Goal: Task Accomplishment & Management: Manage account settings

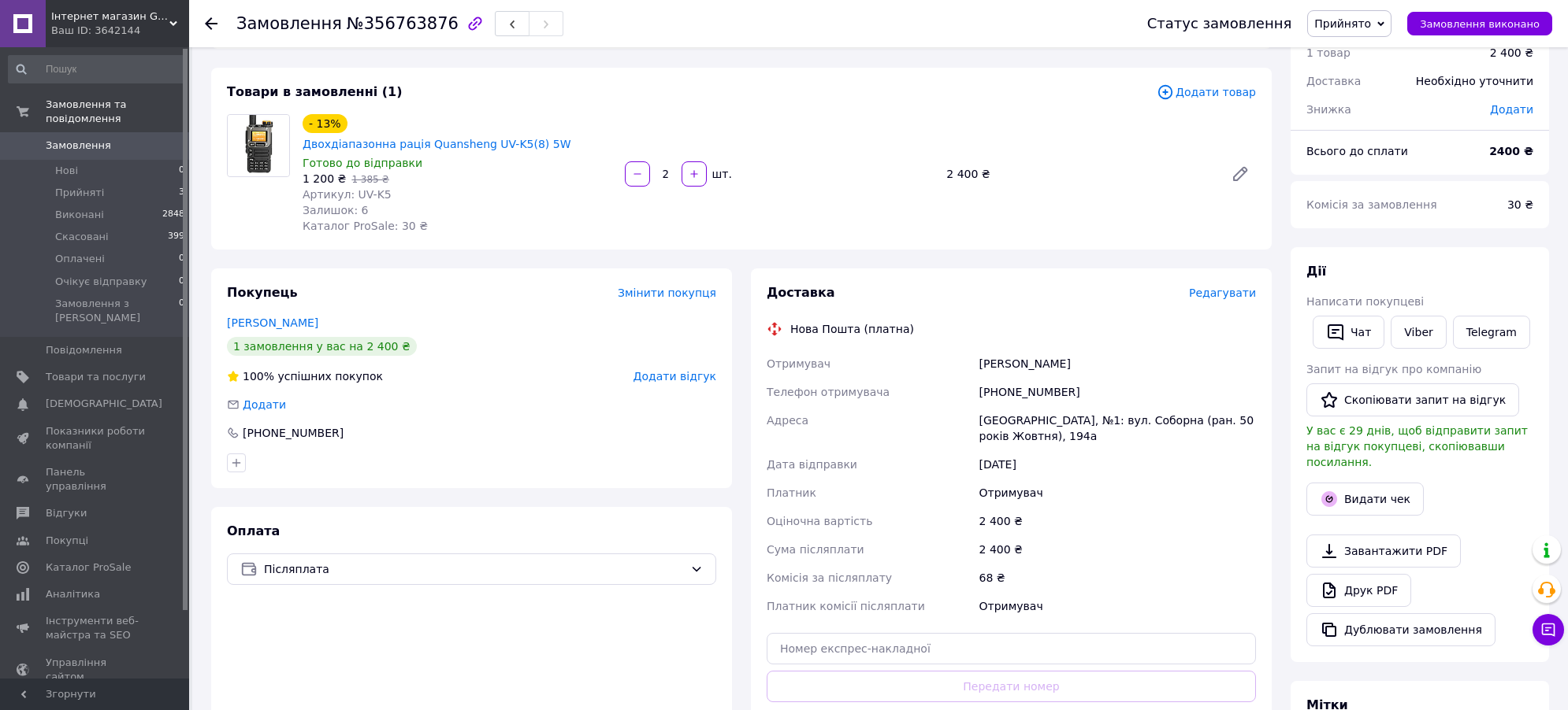
scroll to position [175, 0]
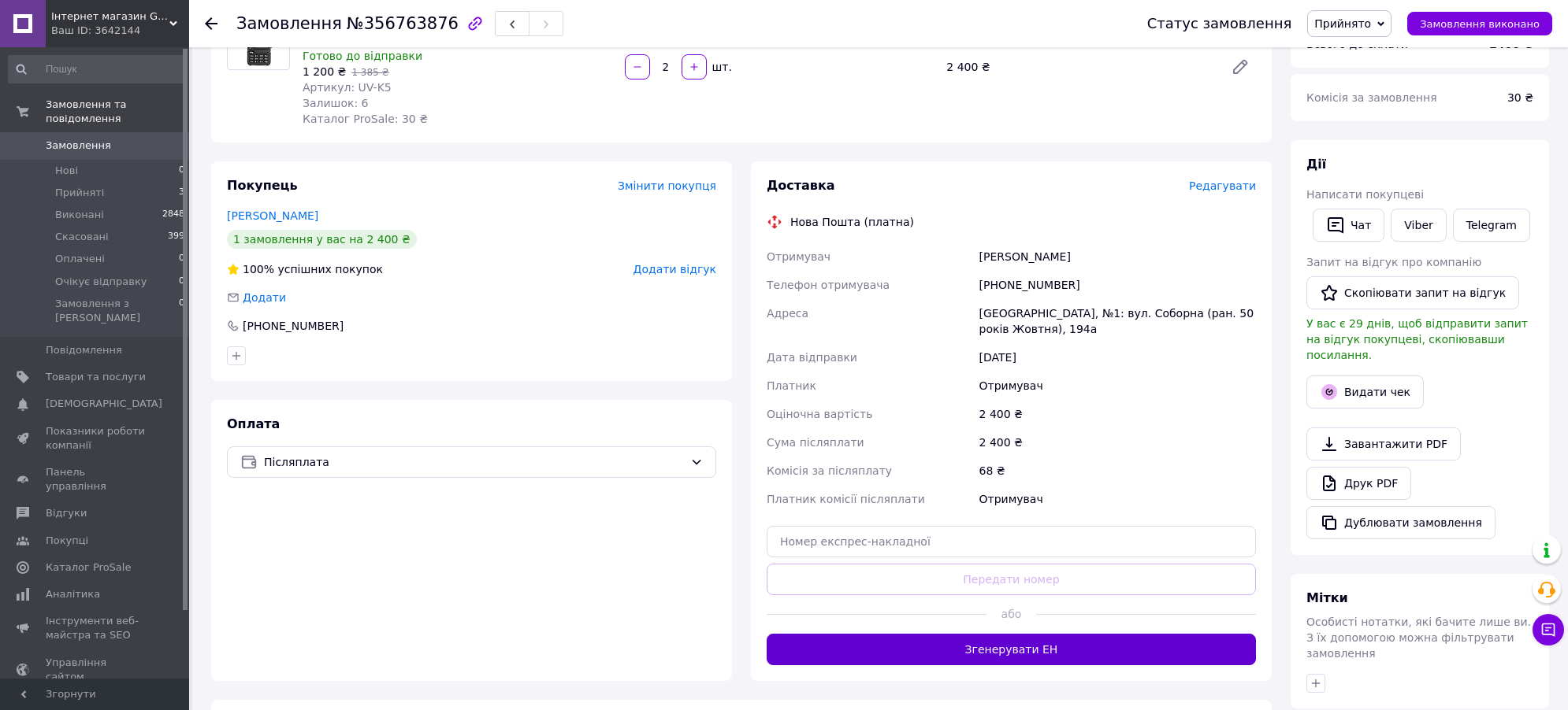
click at [955, 634] on button "Згенерувати ЕН" at bounding box center [1011, 649] width 490 height 32
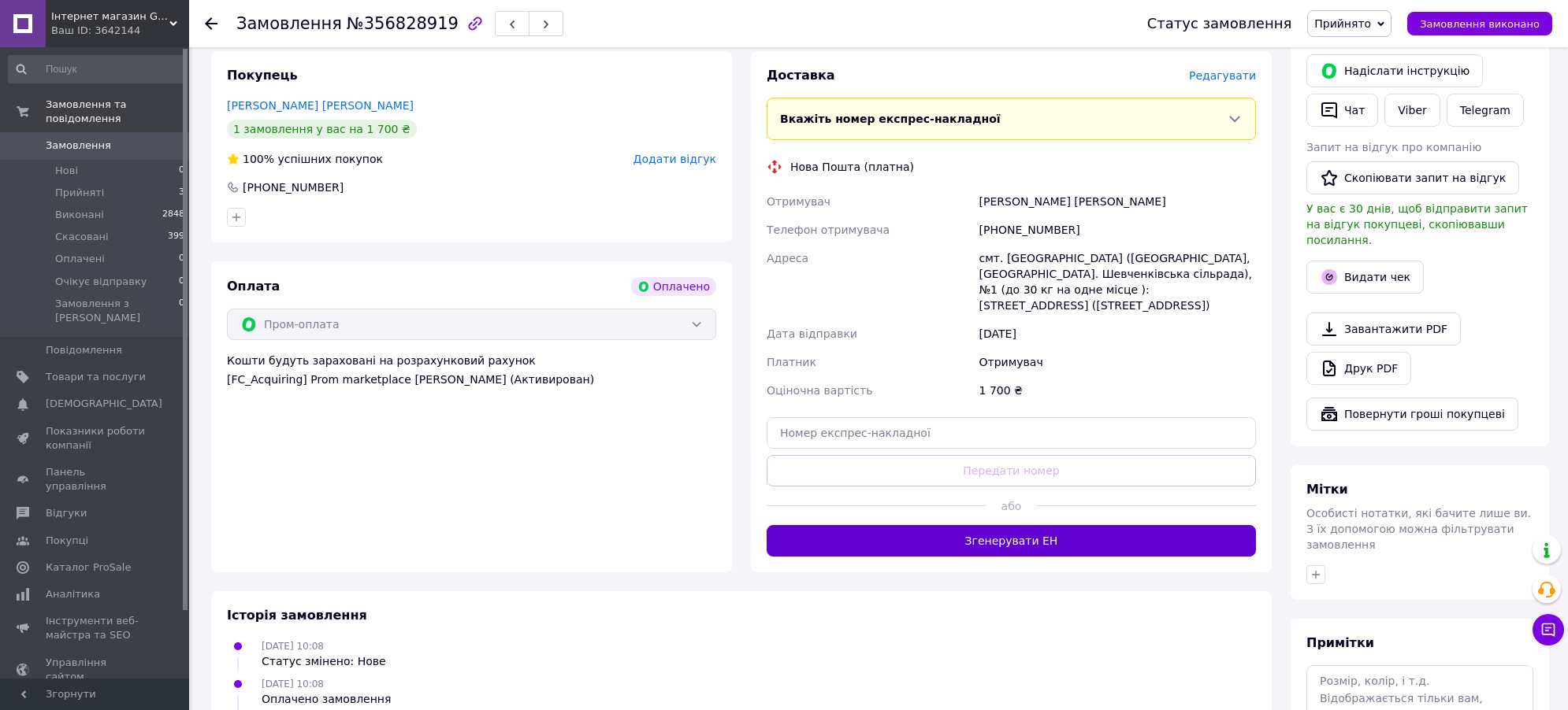
click at [982, 526] on button "Згенерувати ЕН" at bounding box center [1011, 541] width 490 height 32
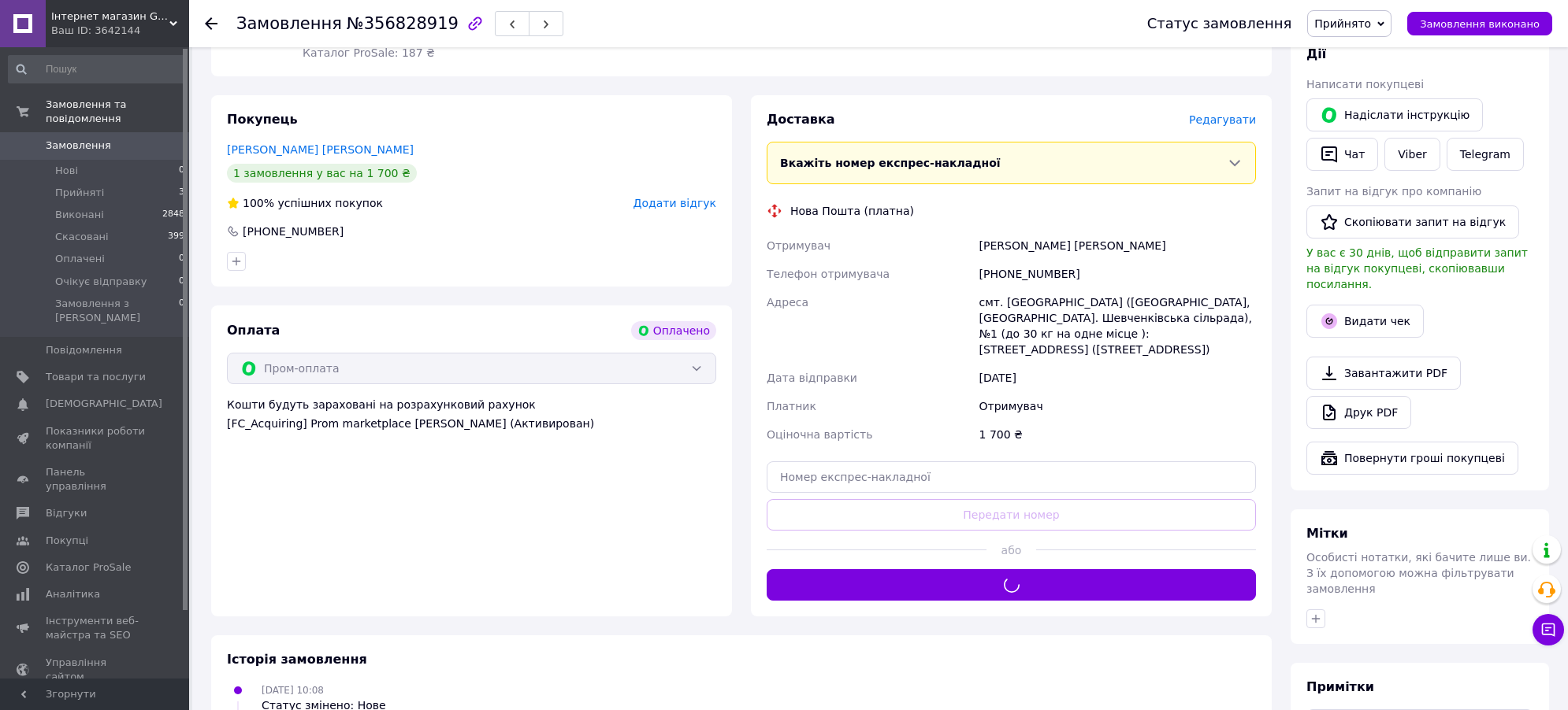
scroll to position [175, 0]
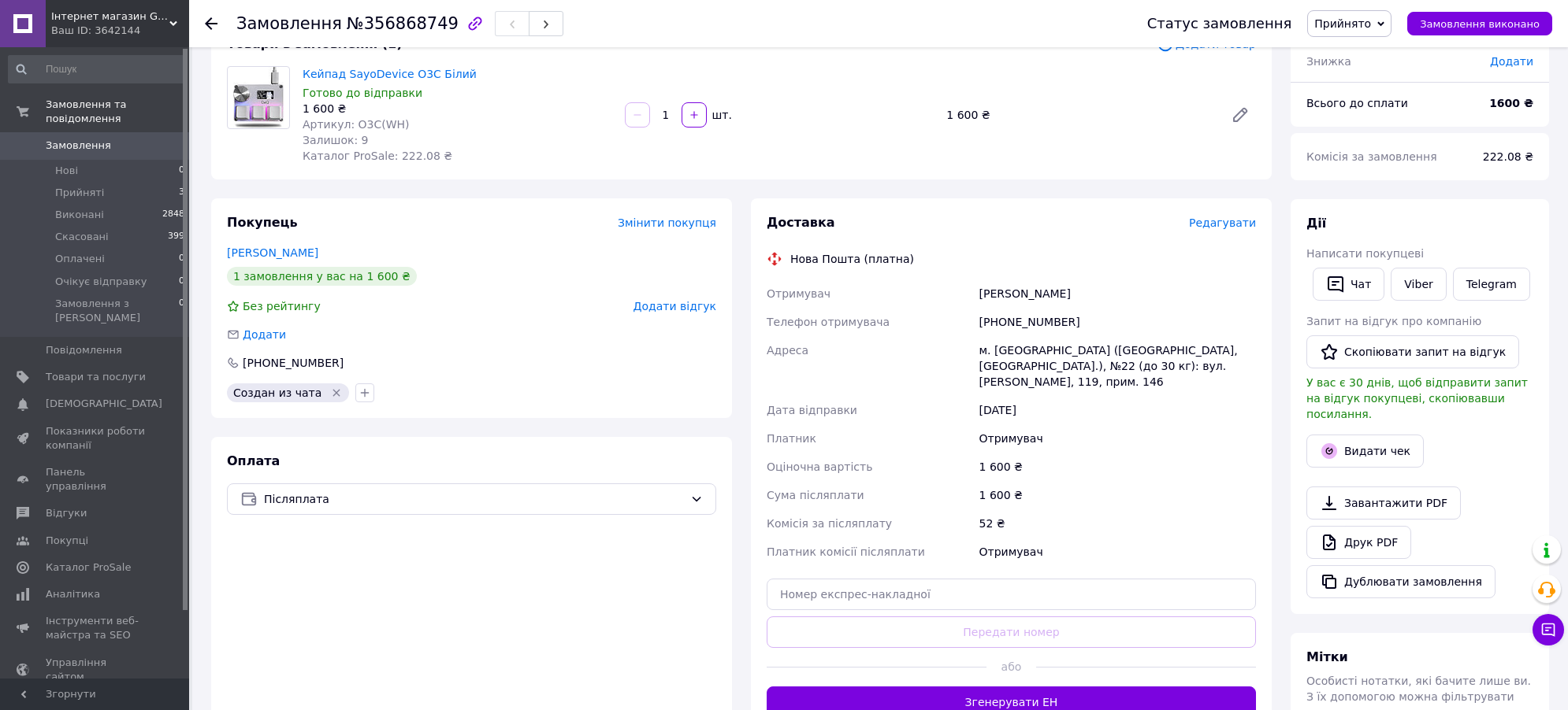
scroll to position [437, 0]
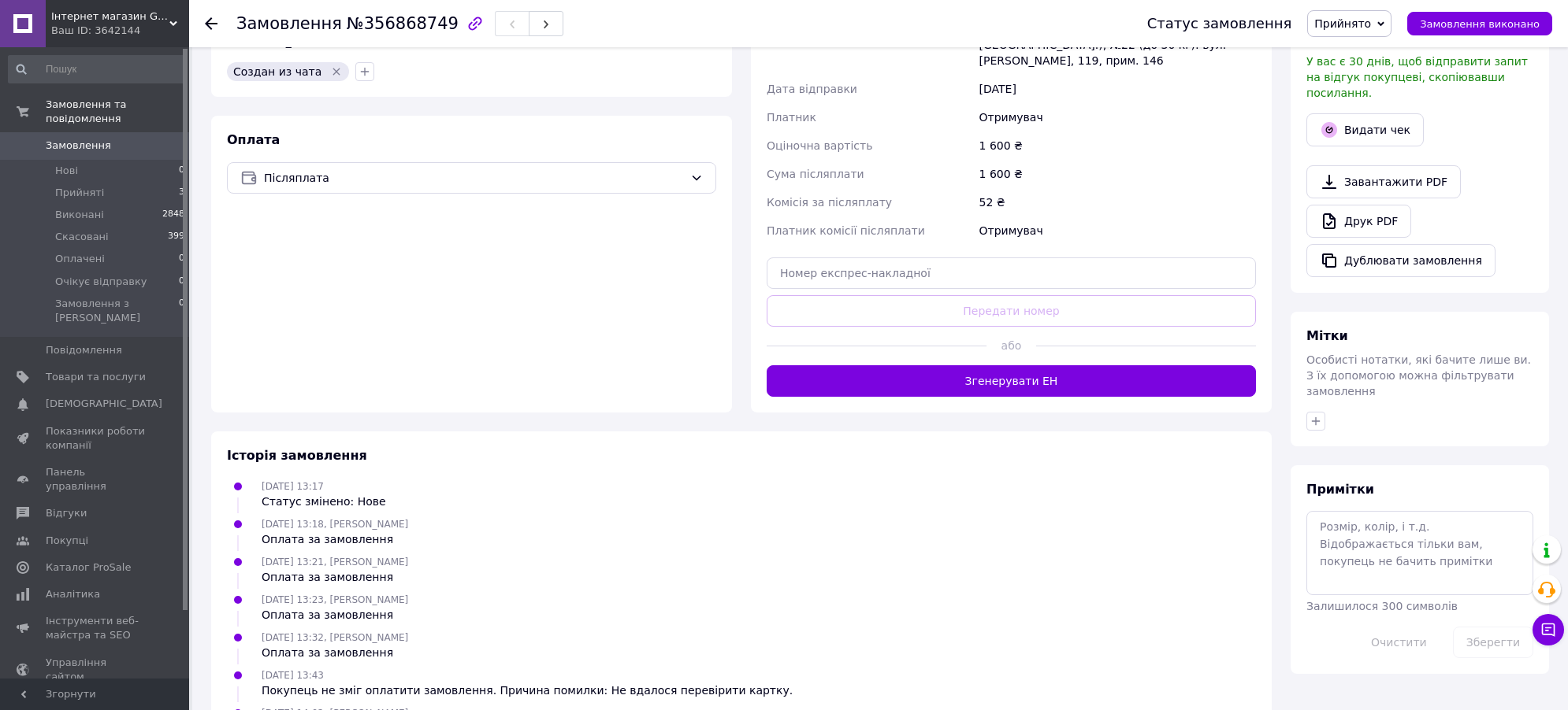
click at [972, 382] on div "Доставка Редагувати Нова Пошта (платна) Отримувач Попова Олена Телефон отримува…" at bounding box center [1011, 145] width 521 height 536
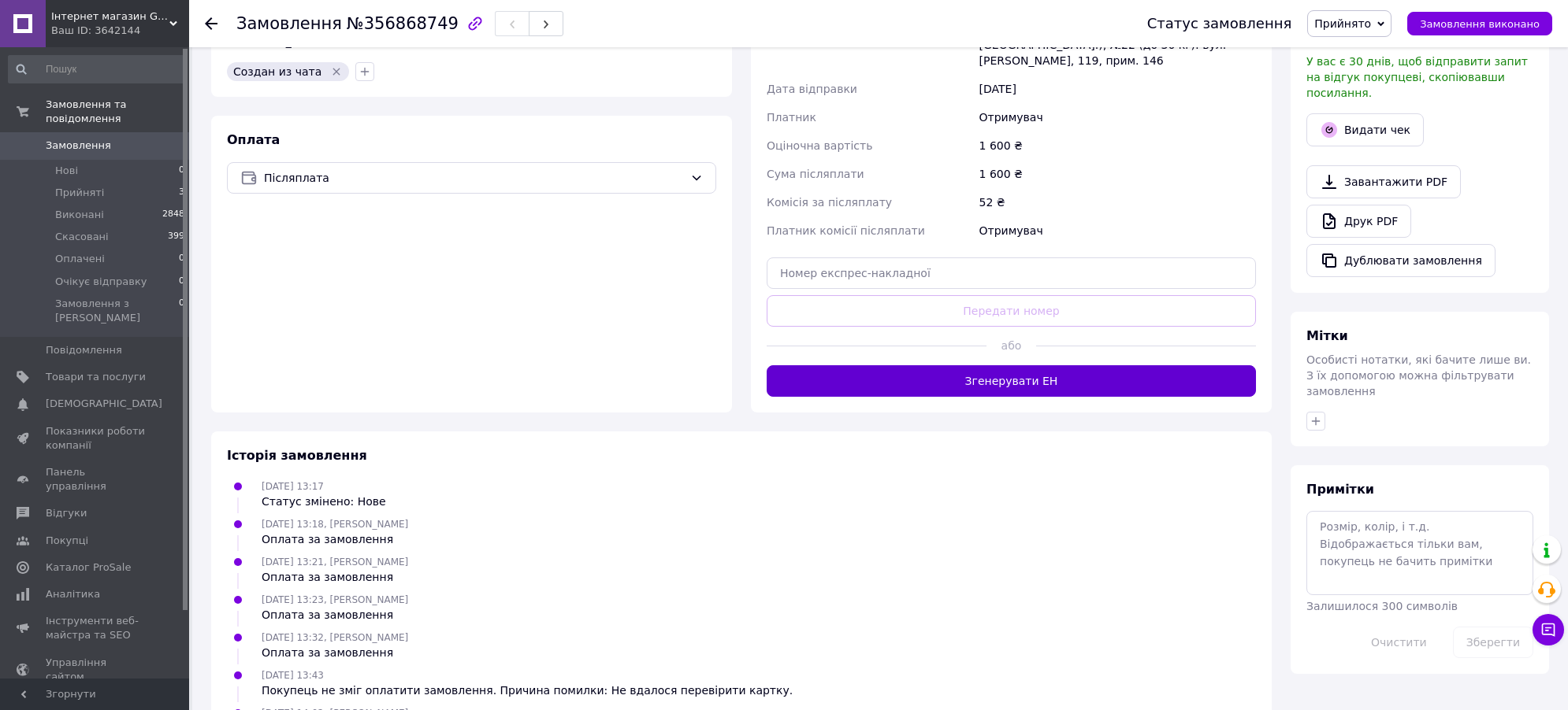
click at [939, 370] on button "Згенерувати ЕН" at bounding box center [1011, 380] width 490 height 32
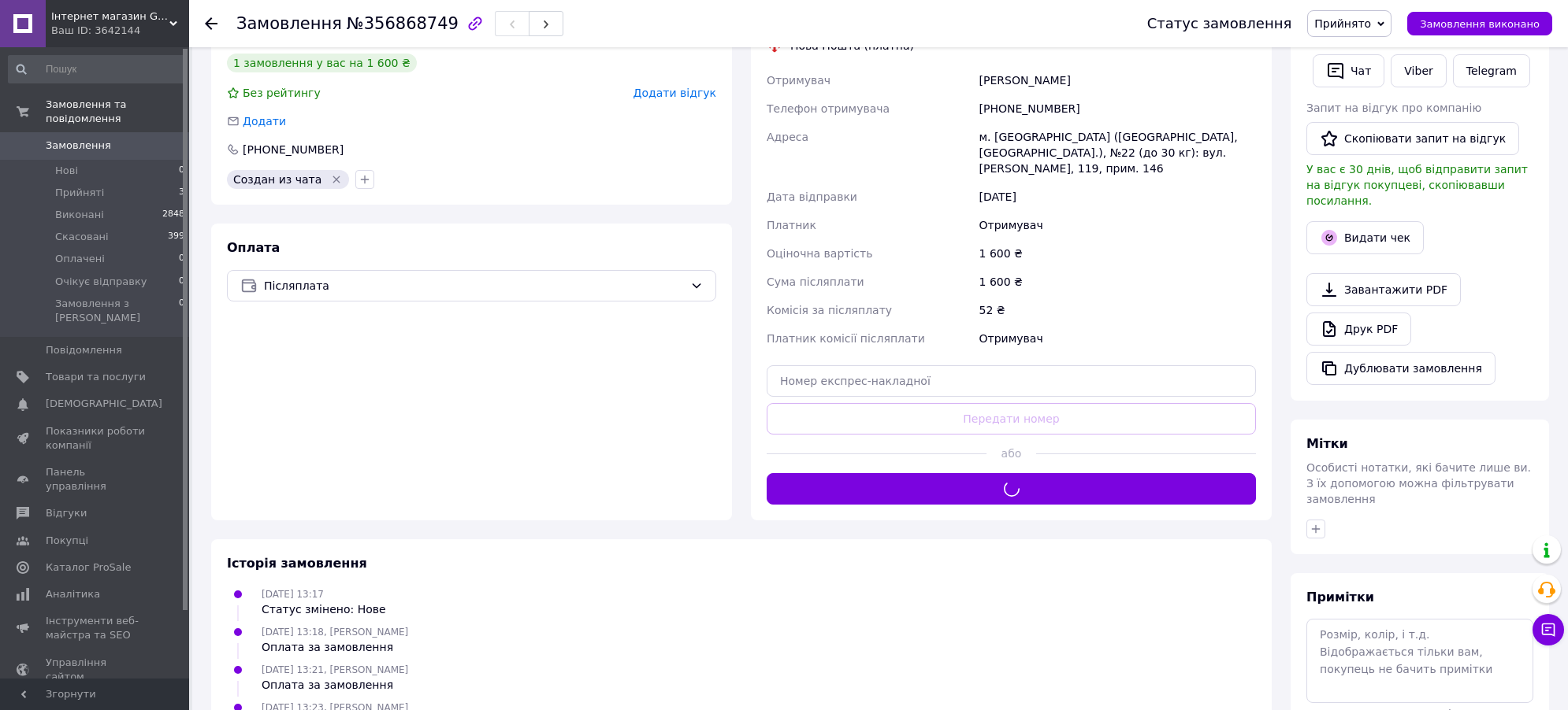
scroll to position [0, 0]
